Goal: Information Seeking & Learning: Learn about a topic

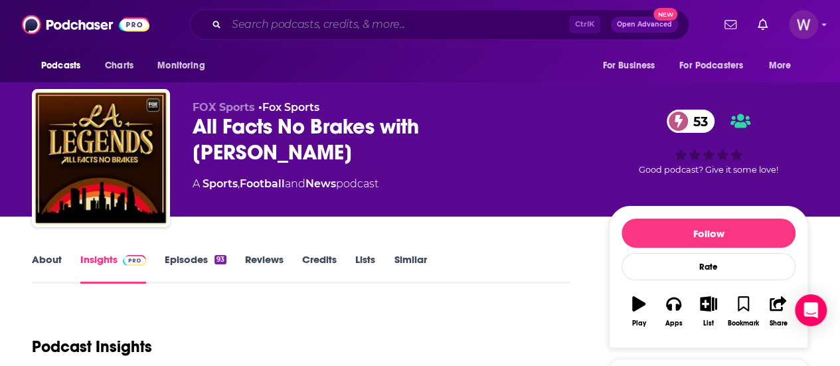
click at [307, 27] on input "Search podcasts, credits, & more..." at bounding box center [397, 24] width 343 height 21
click at [247, 14] on div "Ctrl K Open Advanced New" at bounding box center [439, 24] width 499 height 31
click at [247, 19] on input "Search podcasts, credits, & more..." at bounding box center [397, 24] width 343 height 21
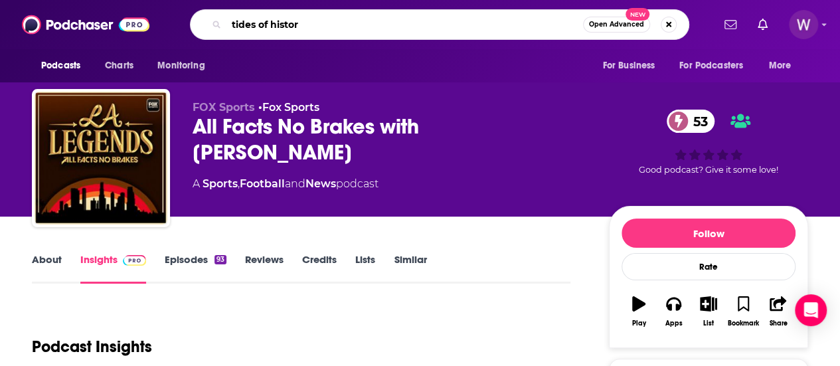
type input "tides of history"
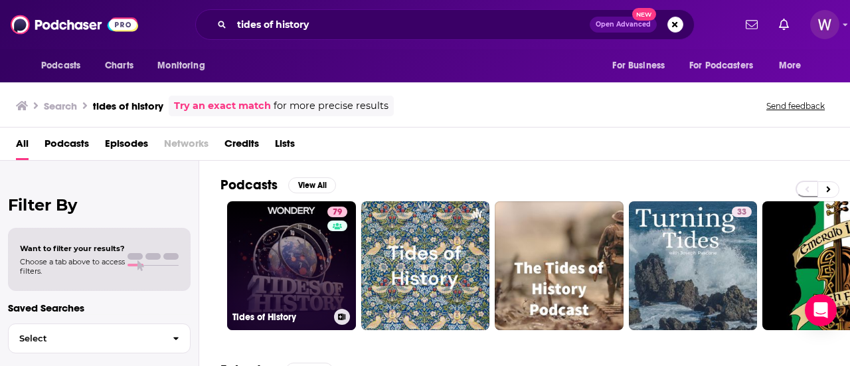
click at [289, 260] on link "79 Tides of History" at bounding box center [291, 265] width 129 height 129
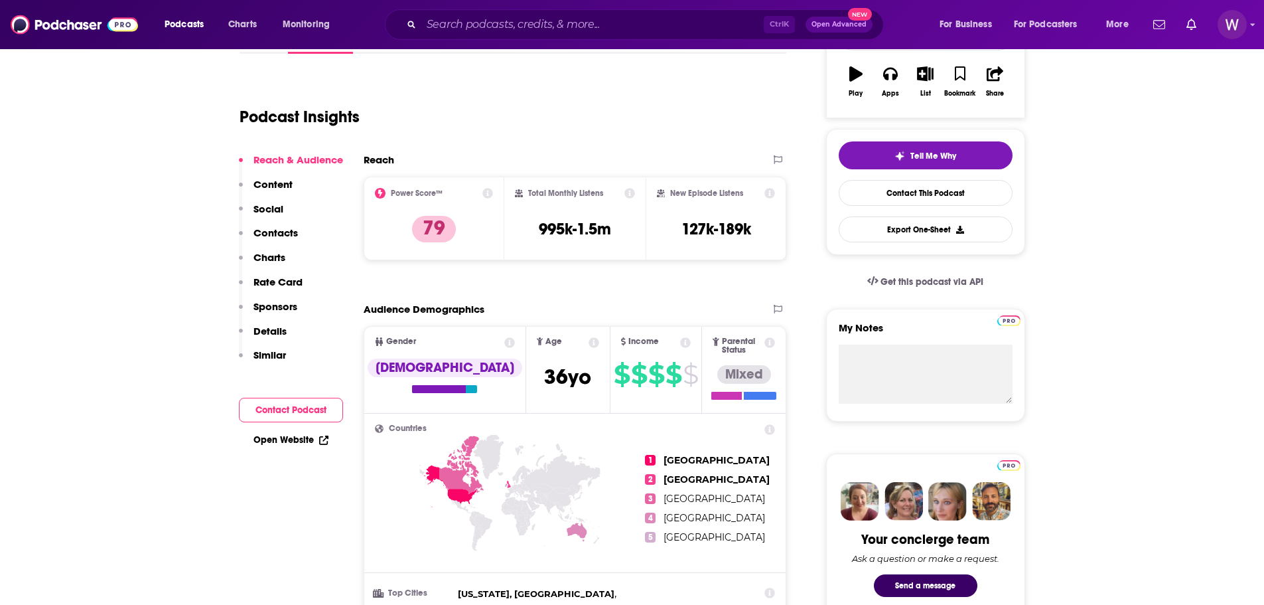
scroll to position [199, 0]
